Goal: Task Accomplishment & Management: Use online tool/utility

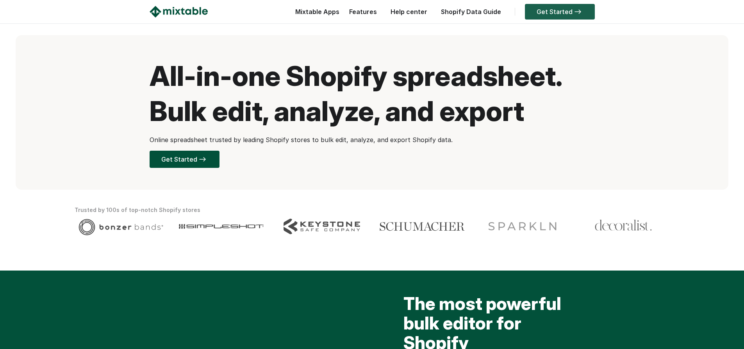
click at [534, 12] on link "Get Started" at bounding box center [560, 12] width 70 height 16
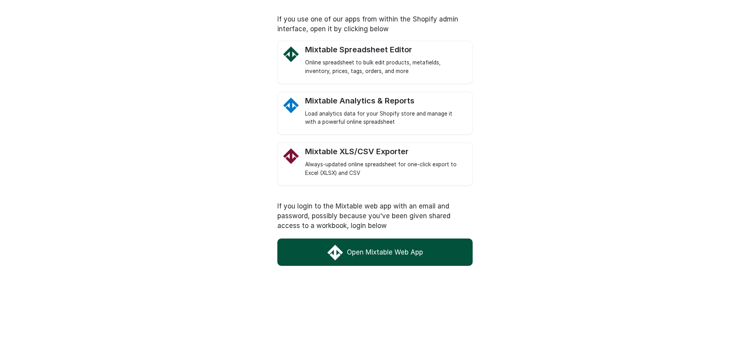
click at [374, 247] on link "Open Mixtable Web App" at bounding box center [374, 252] width 195 height 27
click at [351, 71] on div "Online spreadsheet to bulk edit products, metafields, inventory, prices, tags, …" at bounding box center [384, 67] width 159 height 17
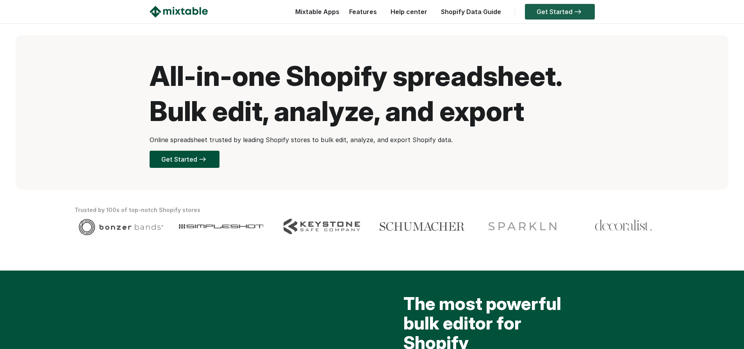
click at [532, 14] on link "Get Started" at bounding box center [560, 12] width 70 height 16
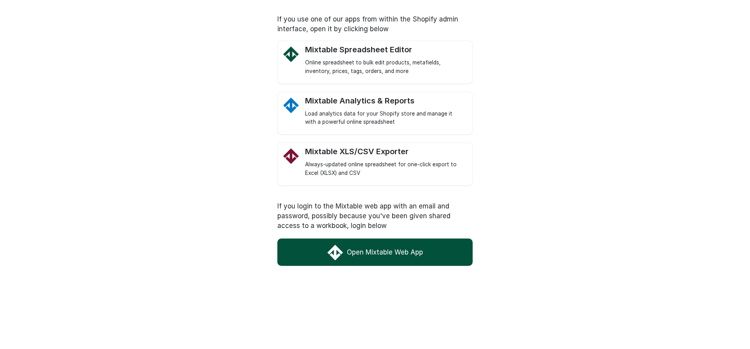
click at [379, 243] on link "Open Mixtable Web App" at bounding box center [374, 252] width 195 height 27
